Goal: Task Accomplishment & Management: Use online tool/utility

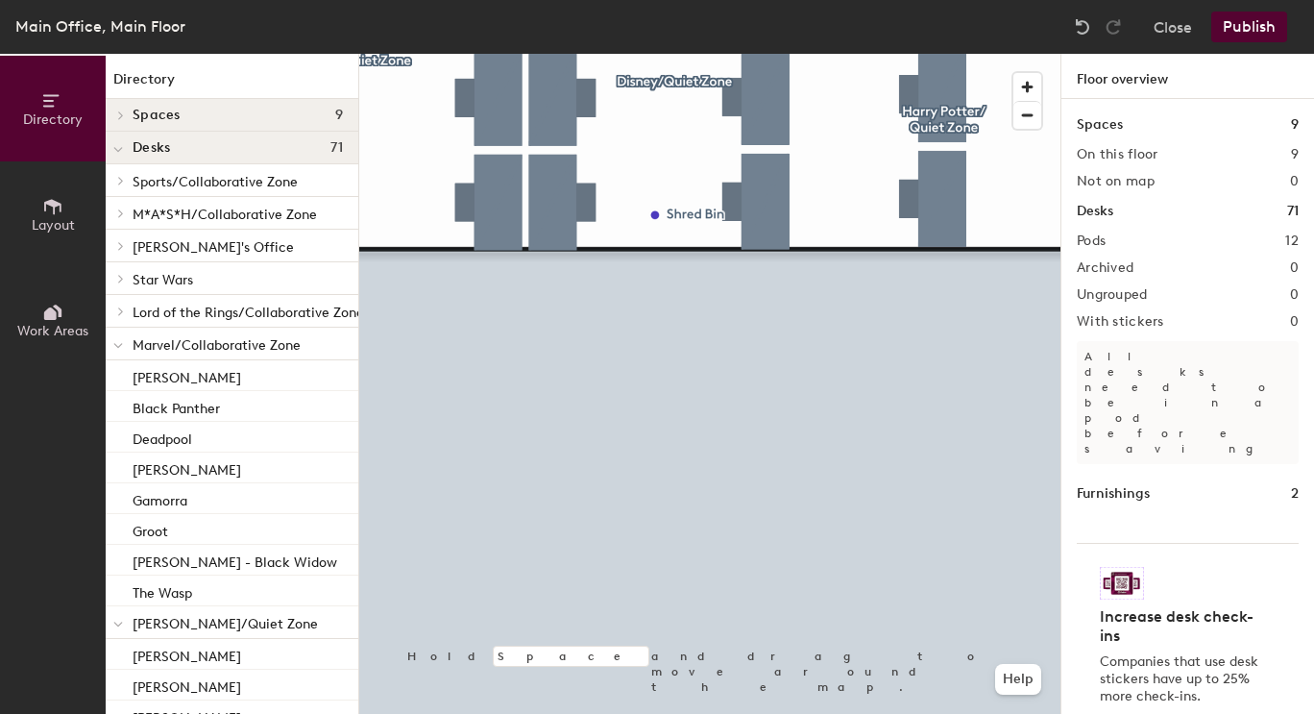
click at [722, 713] on html "Skip navigation Schedule Office People Analytics Visits Deliveries Services Man…" at bounding box center [657, 357] width 1314 height 714
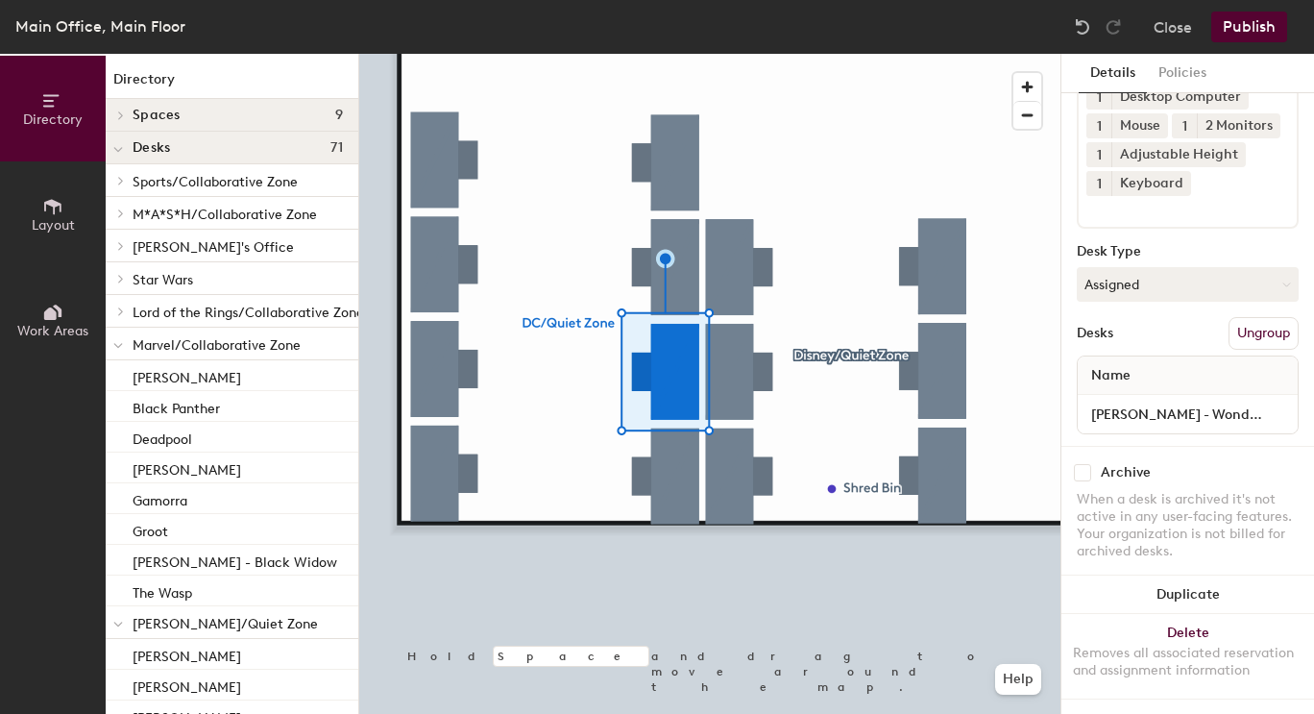
scroll to position [161, 0]
click at [1183, 401] on input "[PERSON_NAME] - Wonder Woman" at bounding box center [1188, 414] width 212 height 27
click at [1193, 401] on input "[PERSON_NAME] - Wonder Woman" at bounding box center [1188, 414] width 212 height 27
type input "Wonder Woman"
click at [1199, 267] on button "Assigned" at bounding box center [1188, 284] width 222 height 35
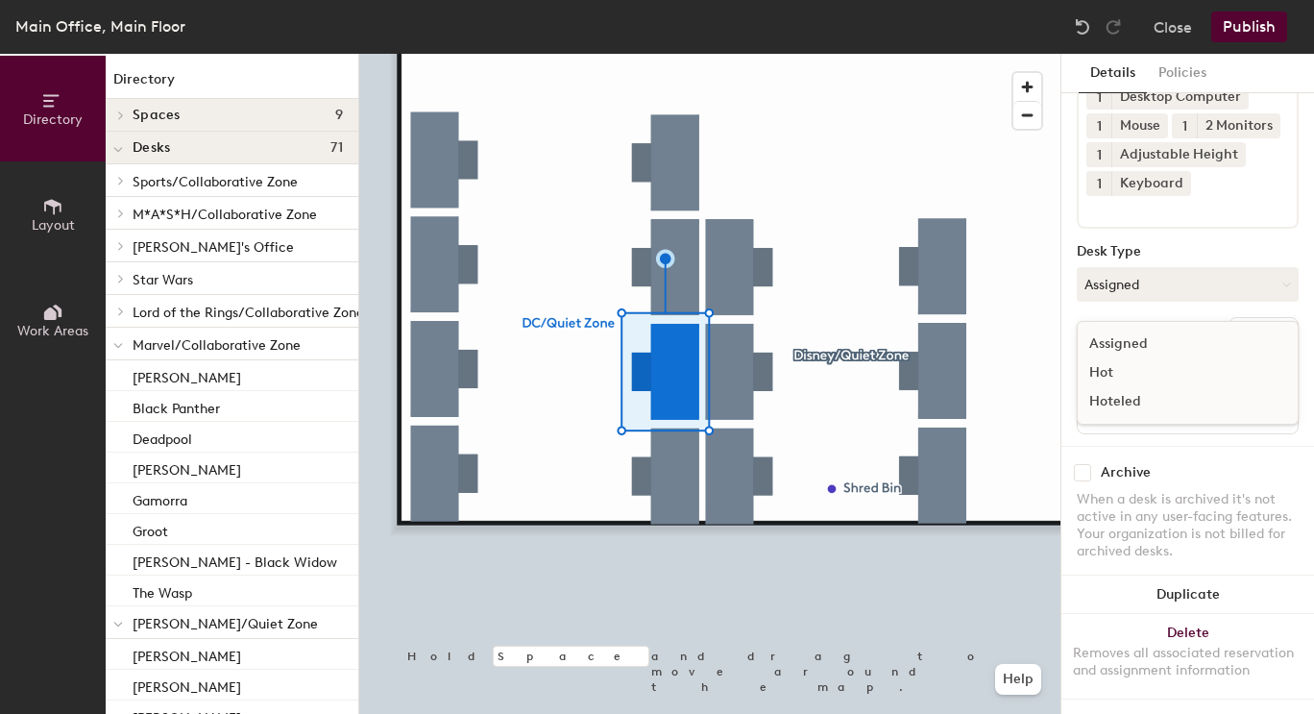
click at [1132, 387] on div "Hoteled" at bounding box center [1174, 401] width 192 height 29
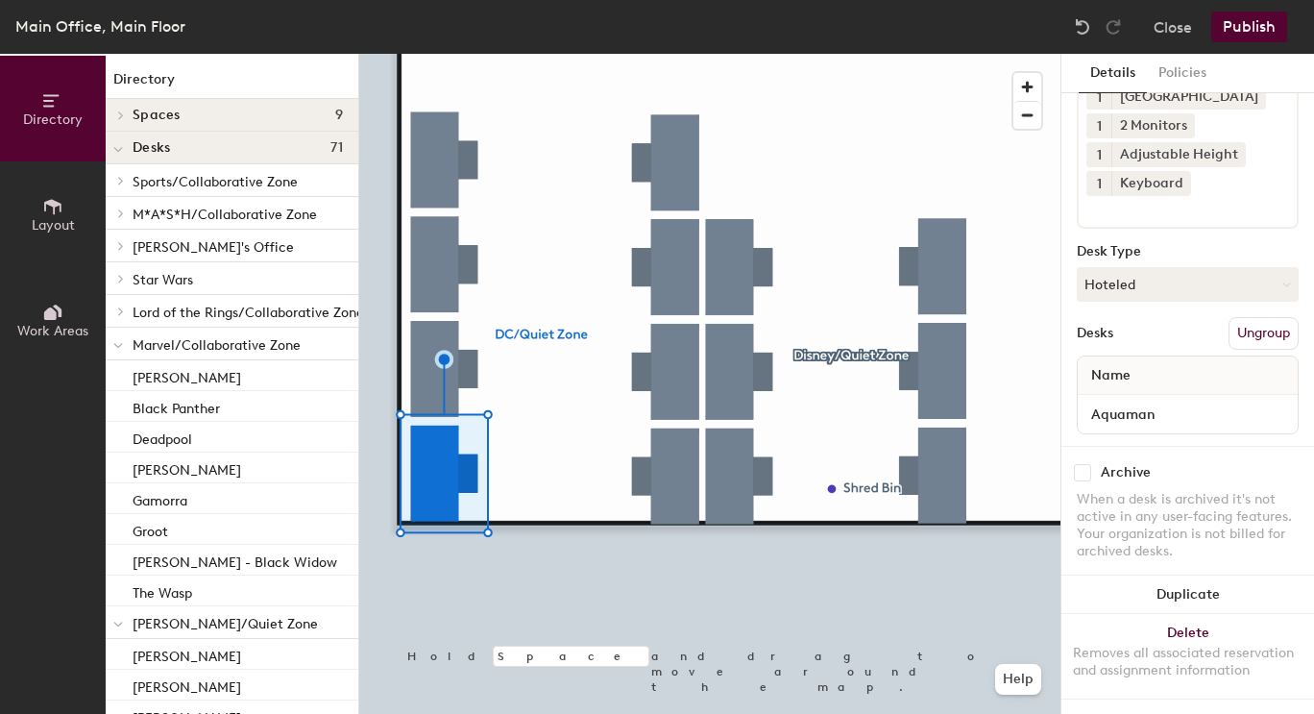
click at [1143, 267] on button "Hoteled" at bounding box center [1188, 284] width 222 height 35
click at [1140, 329] on div "Assigned" at bounding box center [1174, 343] width 192 height 29
click at [1159, 401] on input "Aquaman" at bounding box center [1188, 414] width 212 height 27
click at [1093, 401] on input "Aquaman" at bounding box center [1188, 414] width 212 height 27
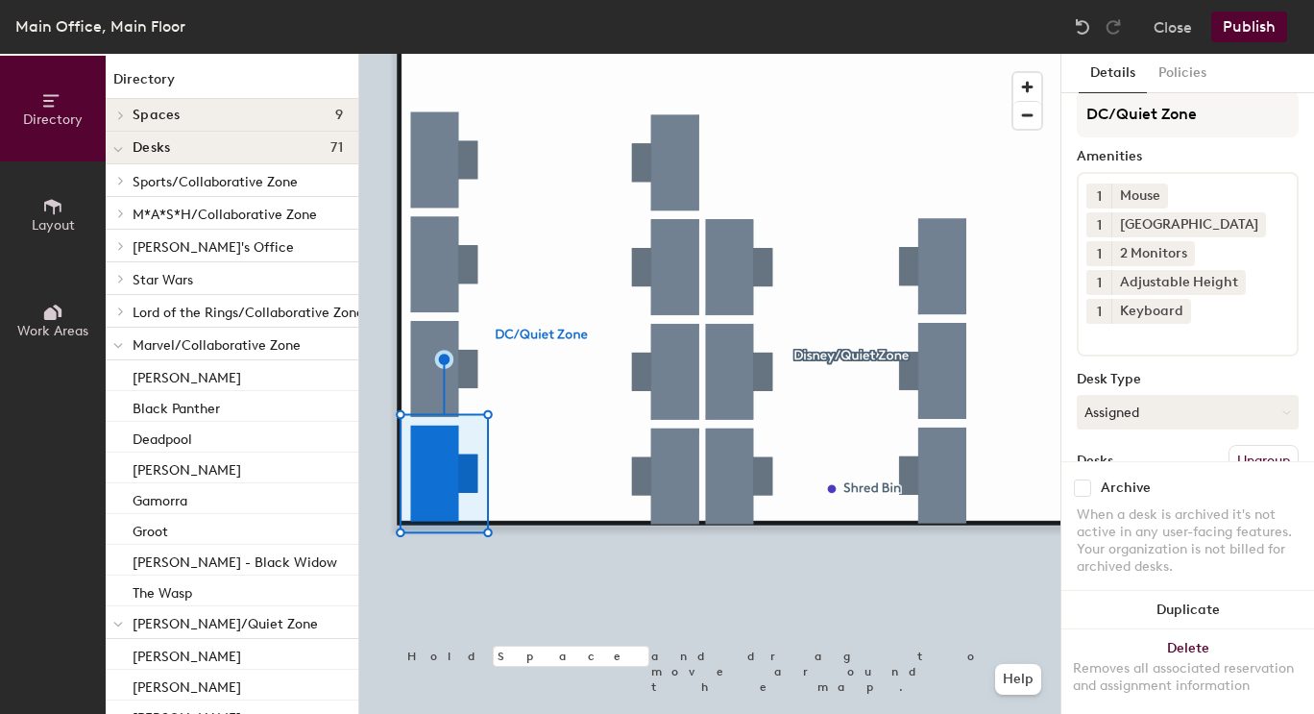
scroll to position [0, 0]
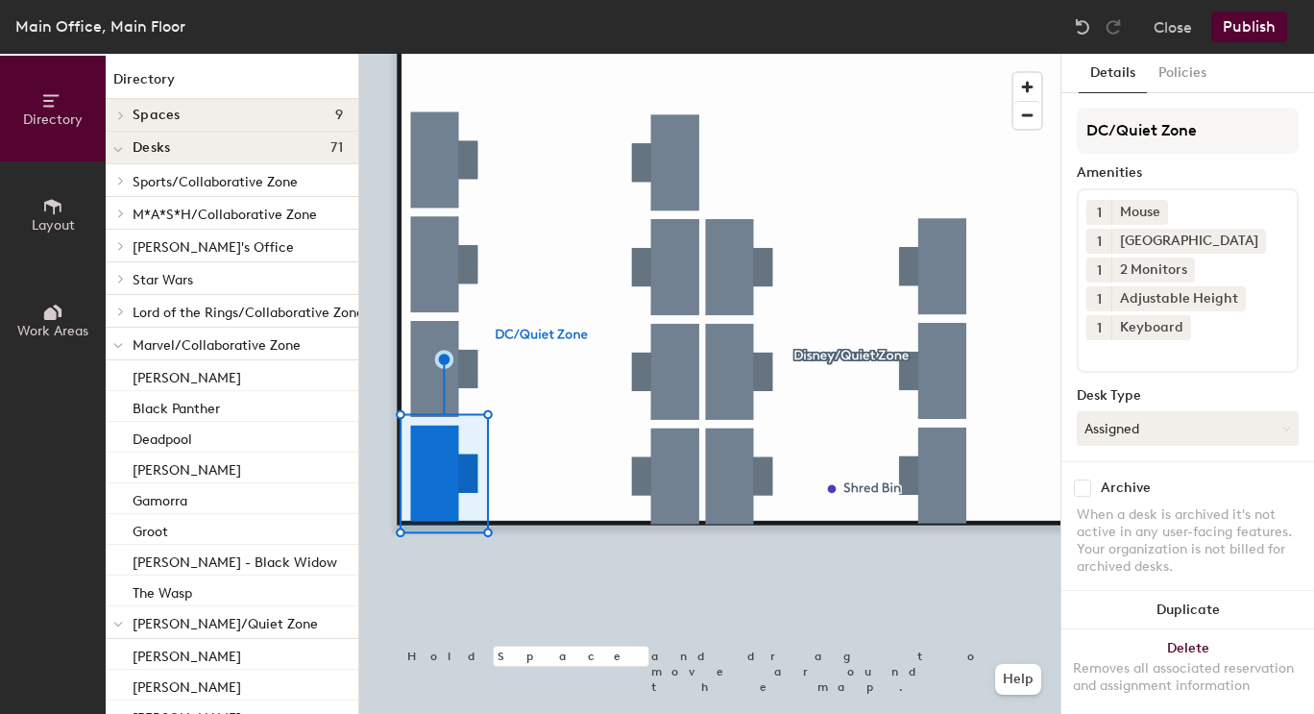
type input "[PERSON_NAME] - Aquaman"
click at [1254, 18] on button "Publish" at bounding box center [1249, 27] width 76 height 31
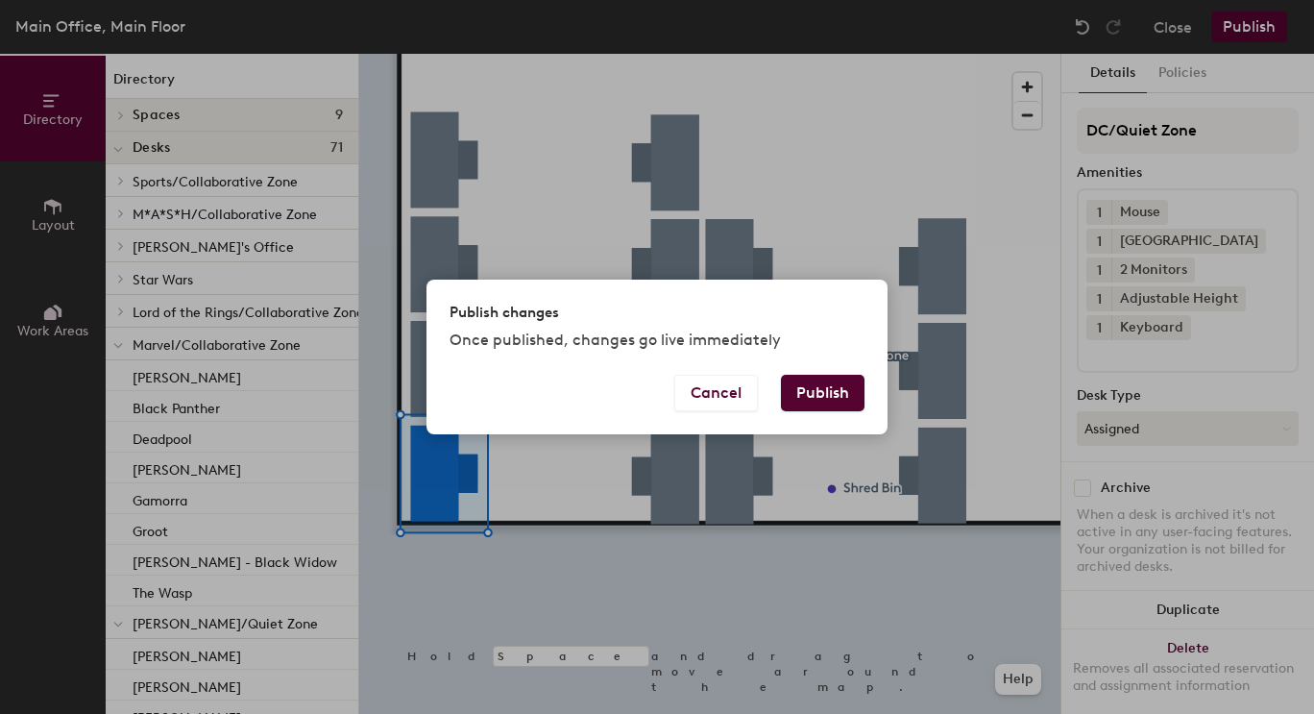
click at [821, 385] on button "Publish" at bounding box center [823, 393] width 84 height 36
